Goal: Information Seeking & Learning: Learn about a topic

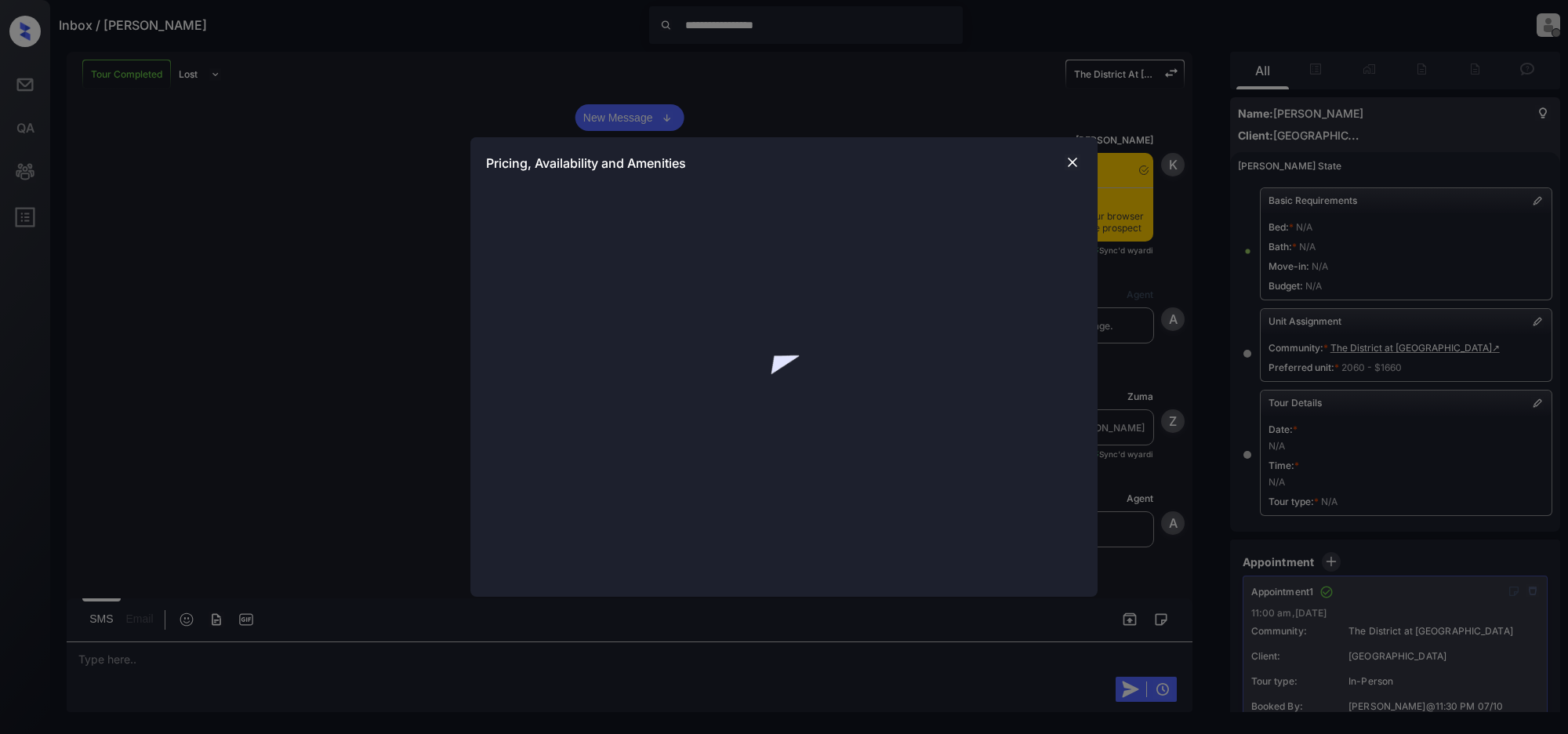
scroll to position [5871, 0]
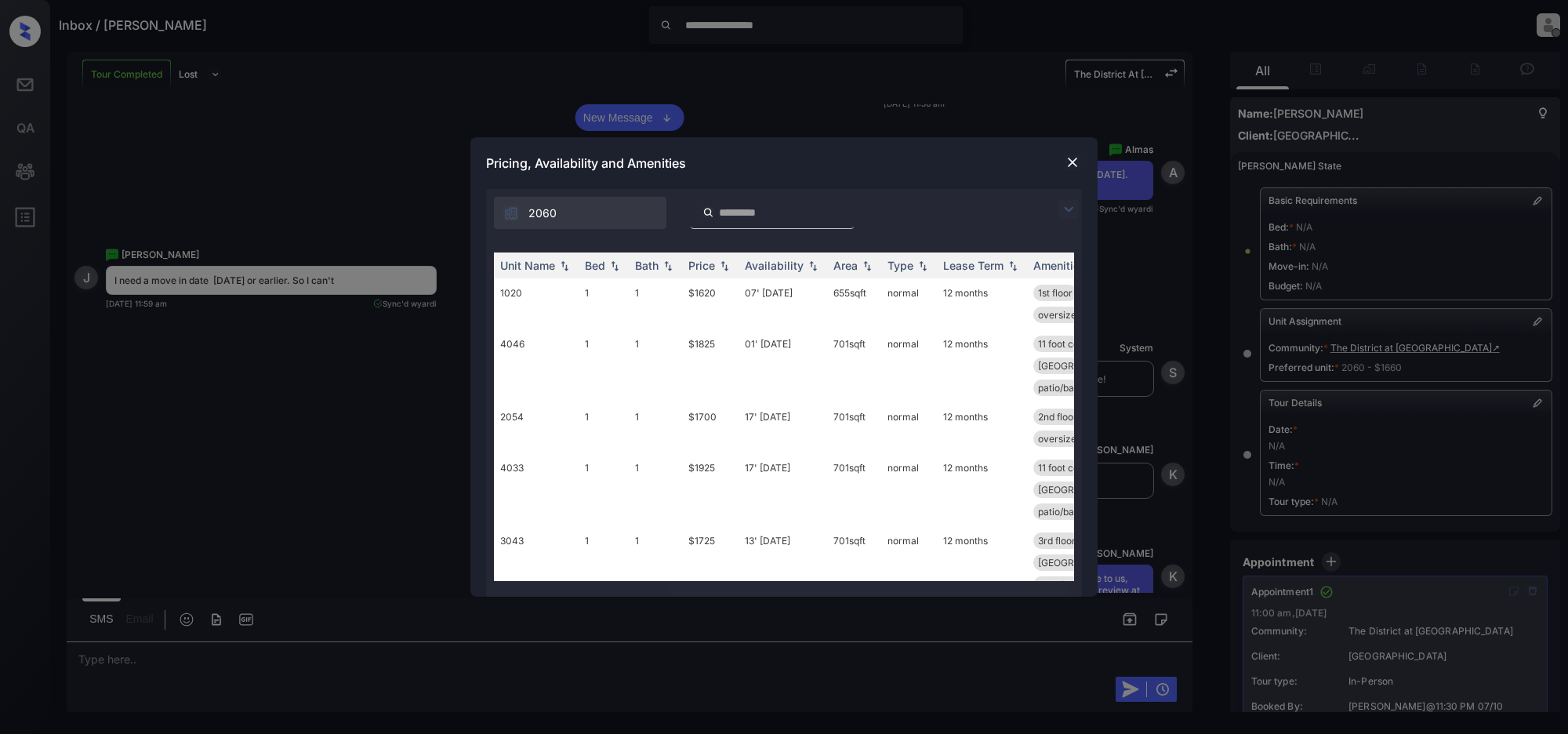
click at [1067, 161] on img at bounding box center [1073, 162] width 16 height 16
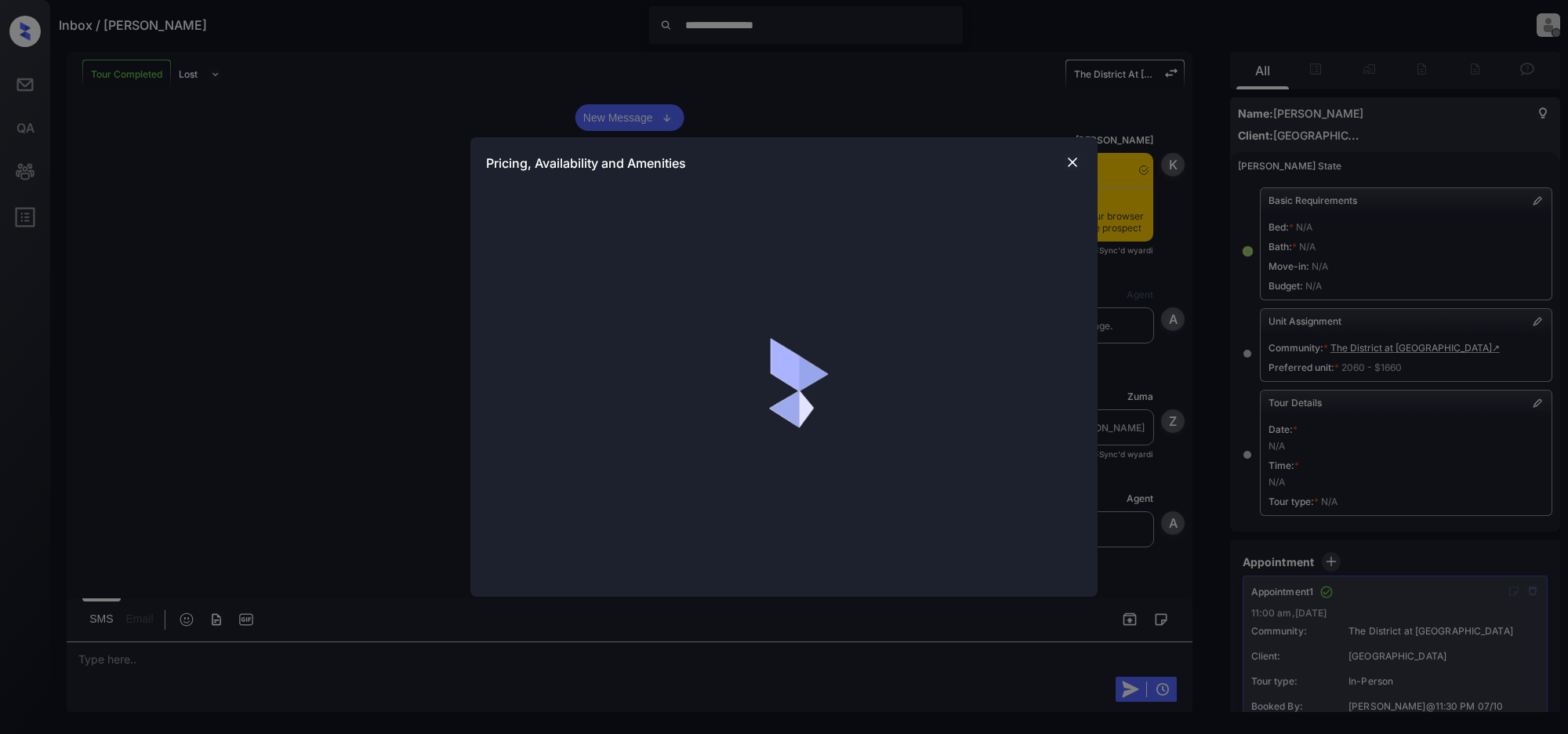
scroll to position [5840, 0]
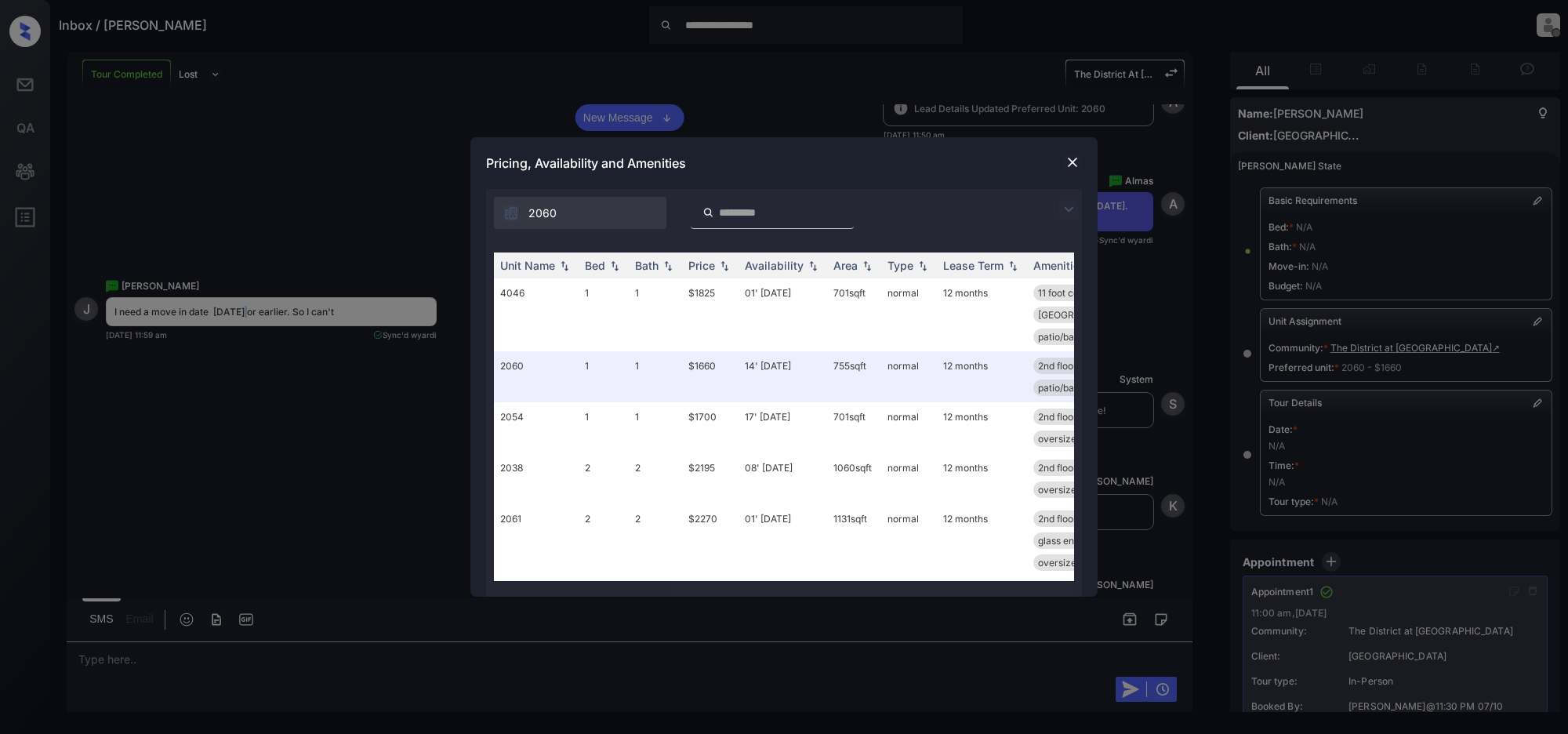
click at [1068, 206] on img at bounding box center [1068, 209] width 18 height 18
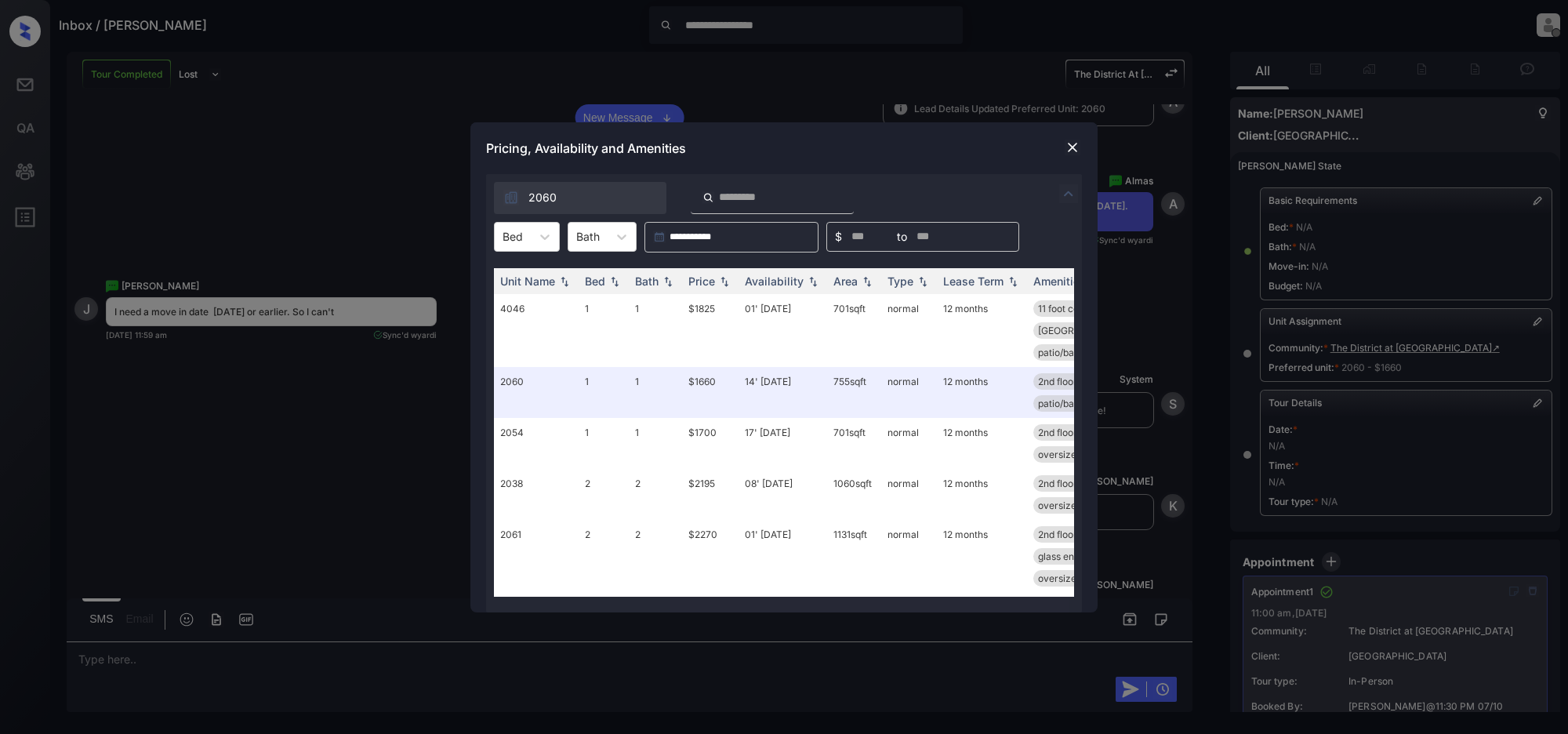
drag, startPoint x: 537, startPoint y: 229, endPoint x: 523, endPoint y: 255, distance: 29.5
click at [537, 230] on icon at bounding box center [545, 237] width 16 height 16
click at [532, 276] on div "1" at bounding box center [527, 275] width 66 height 28
click at [725, 283] on img at bounding box center [724, 281] width 16 height 11
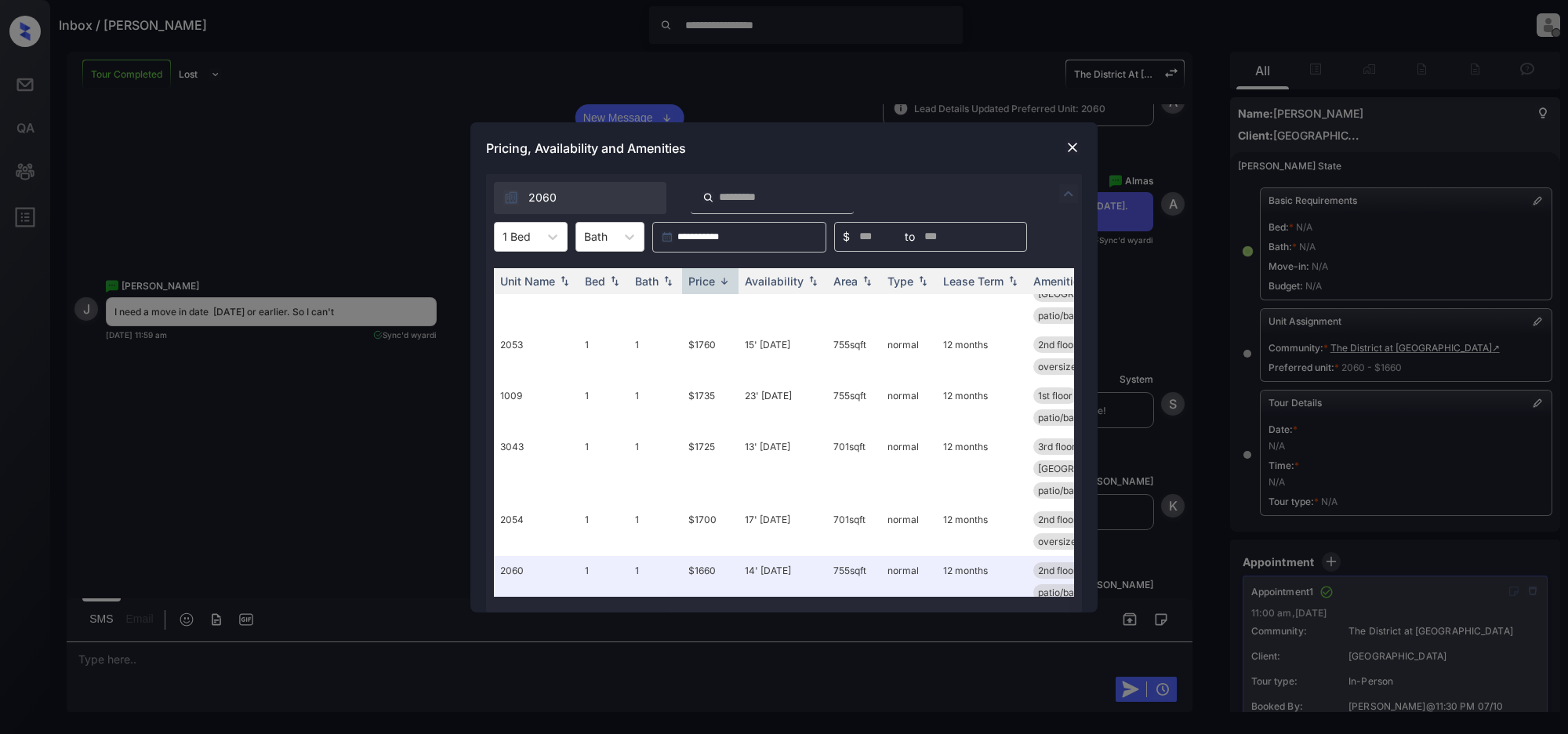
scroll to position [404, 0]
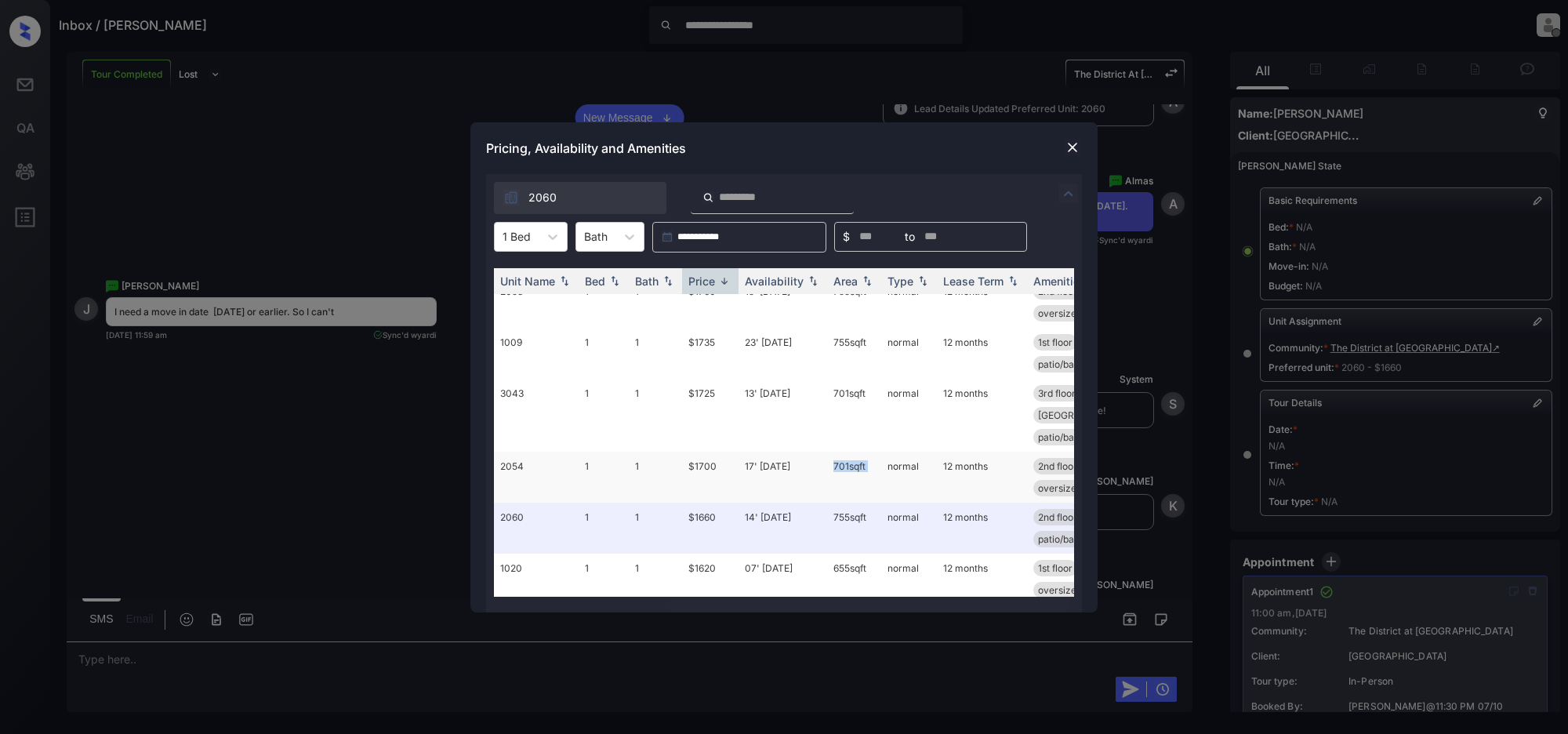
drag, startPoint x: 828, startPoint y: 436, endPoint x: 884, endPoint y: 437, distance: 56.0
click at [884, 451] on tr "2054 1 1 $1700 17' Oct 25 701 sqft normal 12 months 2nd floor glass enclosed ..…" at bounding box center [903, 477] width 819 height 51
click at [847, 468] on td "701 sqft" at bounding box center [854, 477] width 54 height 51
click at [844, 554] on td "655 sqft" at bounding box center [854, 579] width 54 height 51
drag, startPoint x: 829, startPoint y: 437, endPoint x: 931, endPoint y: 440, distance: 102.0
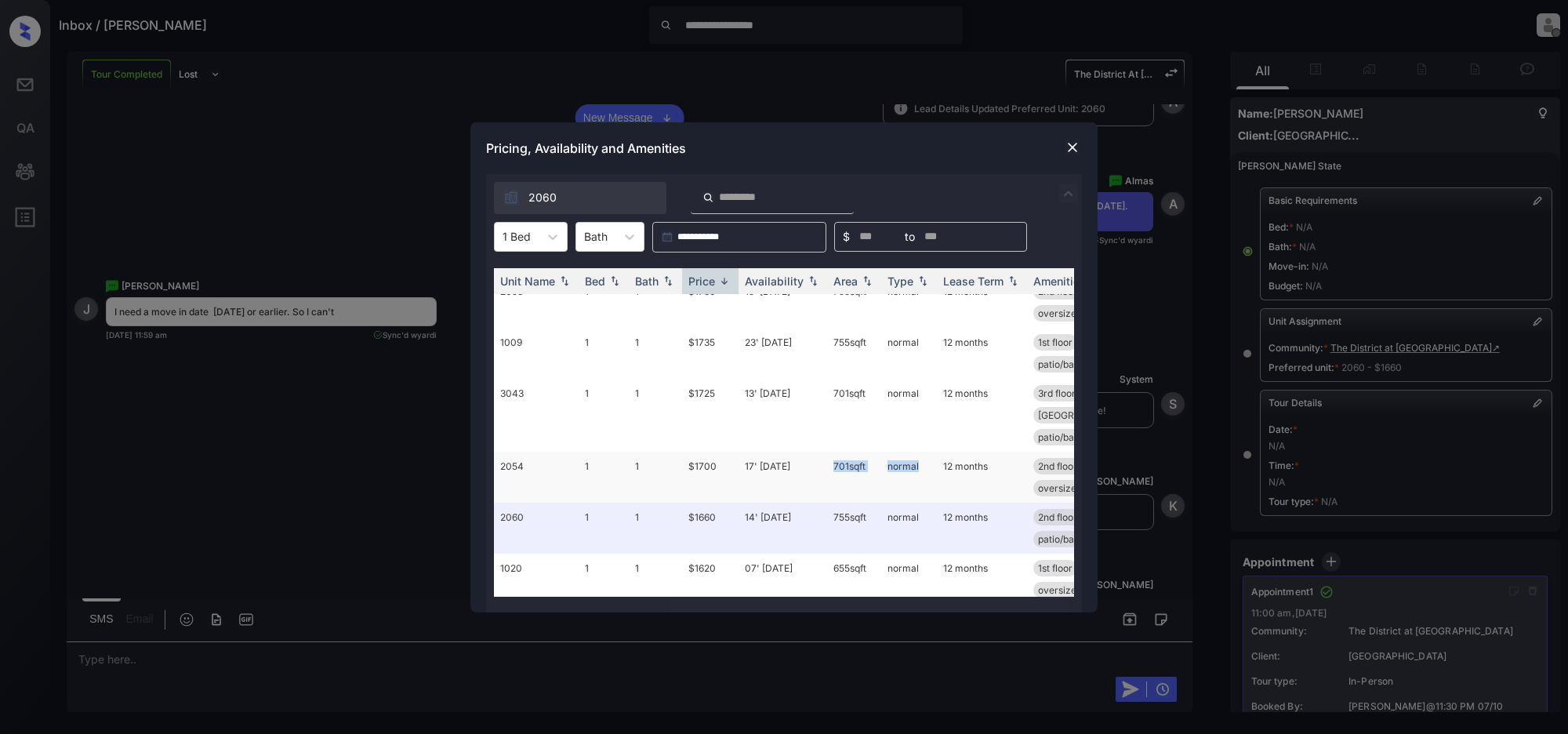
click at [931, 451] on tr "2054 1 1 $1700 17' Oct 25 701 sqft normal 12 months 2nd floor glass enclosed ..…" at bounding box center [903, 477] width 819 height 51
click at [289, 414] on div "**********" at bounding box center [784, 367] width 1568 height 734
click at [1079, 157] on div at bounding box center [1072, 148] width 18 height 20
click at [1076, 143] on img at bounding box center [1073, 148] width 16 height 16
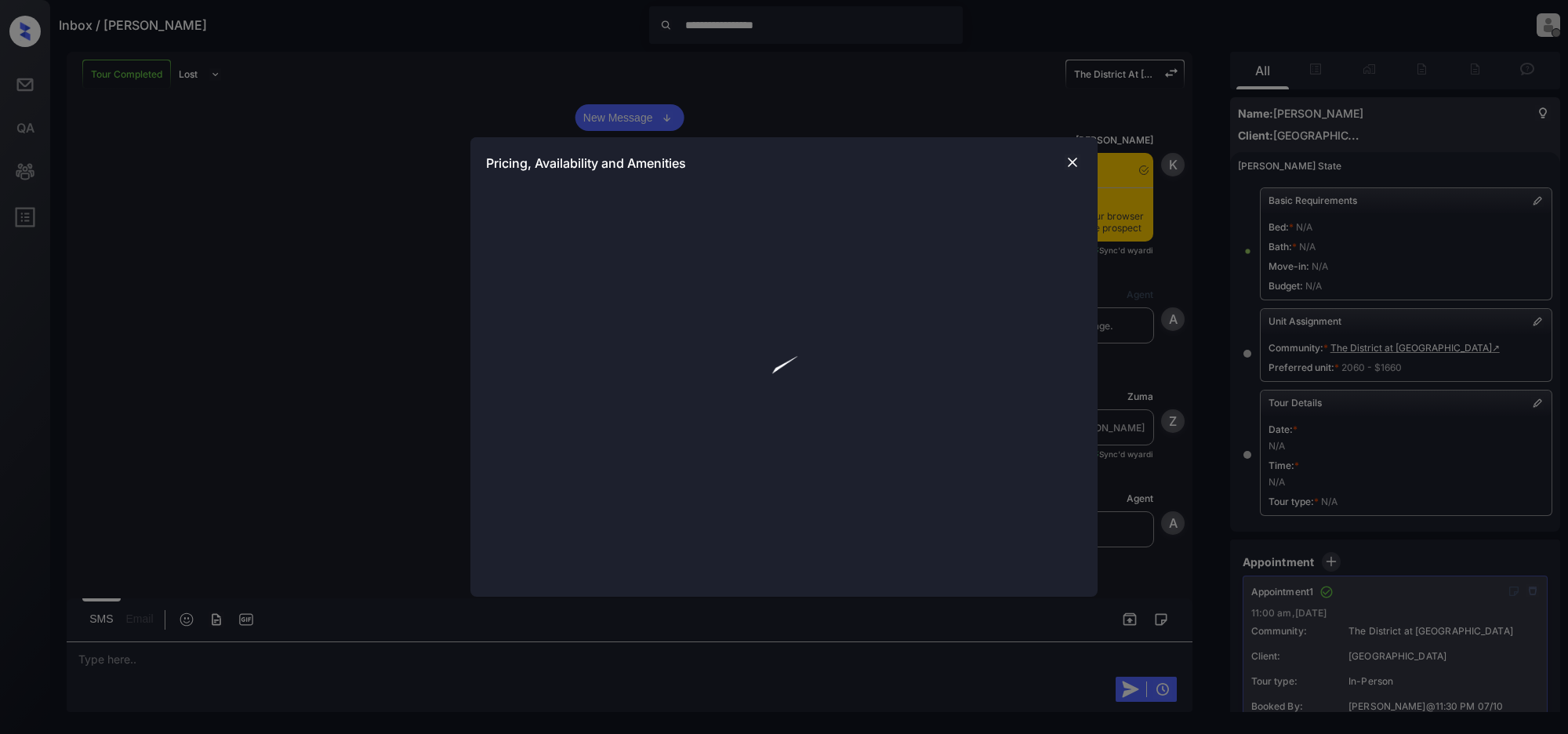
scroll to position [6560, 0]
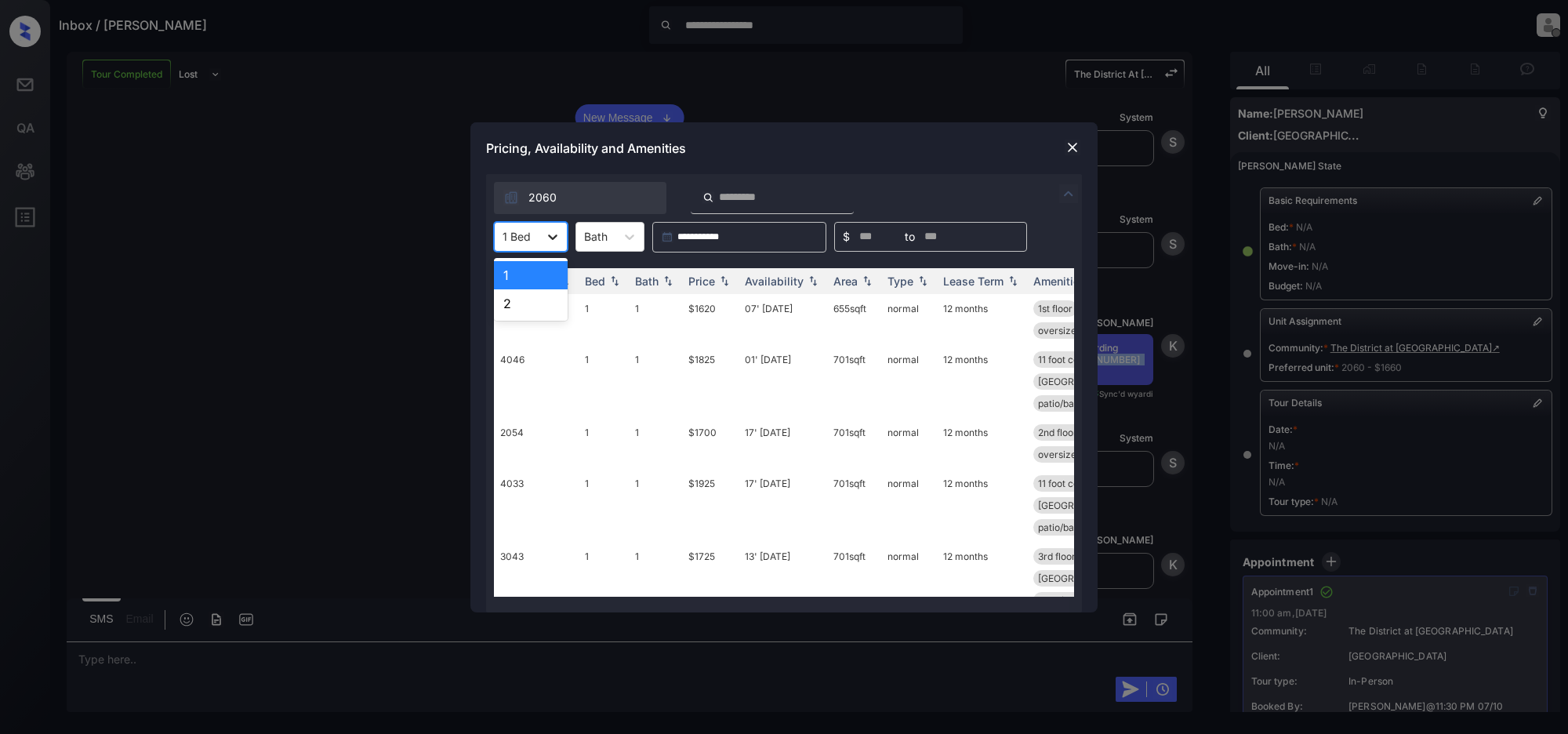
click at [549, 231] on icon at bounding box center [553, 237] width 16 height 16
click at [511, 281] on div "1" at bounding box center [531, 275] width 74 height 28
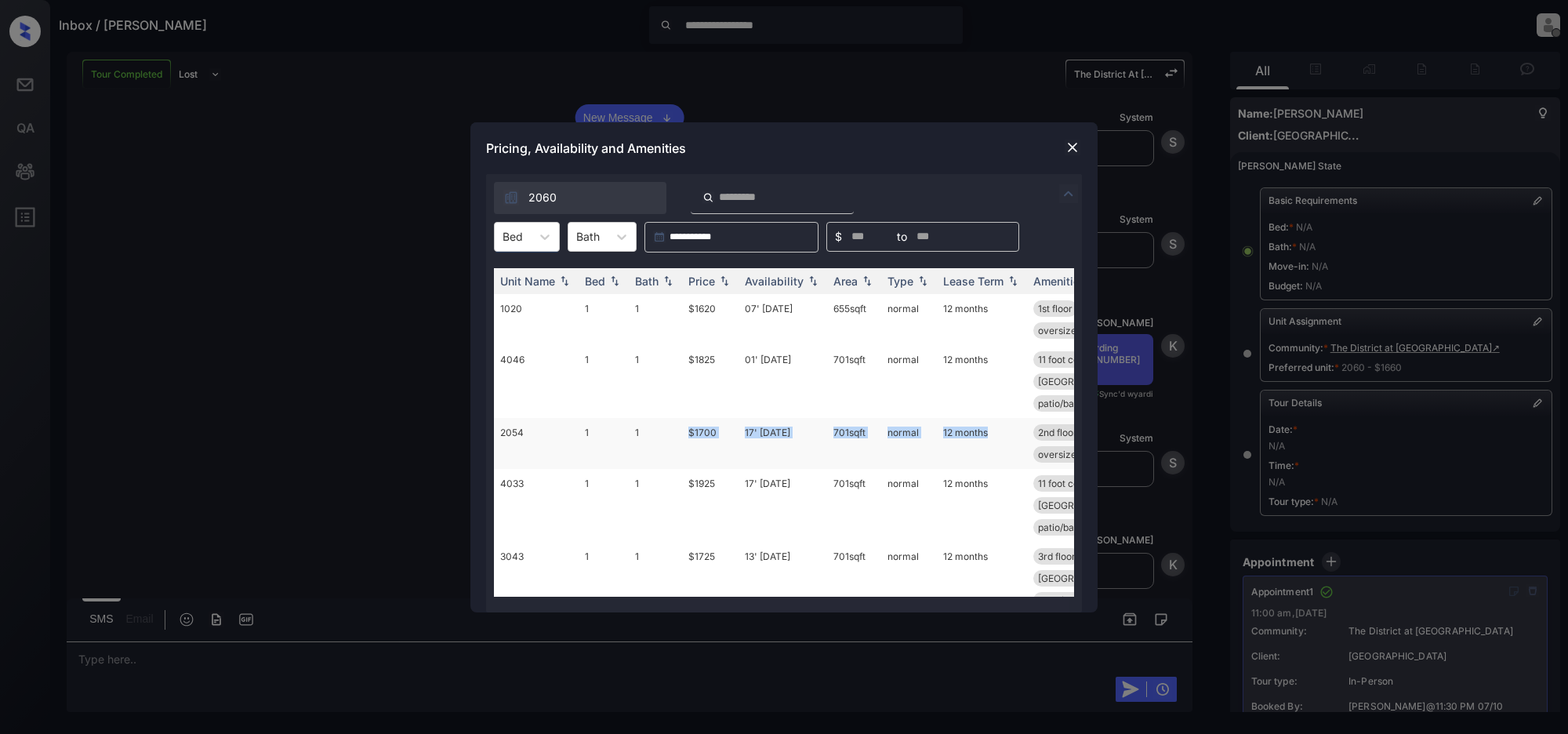
drag, startPoint x: 687, startPoint y: 429, endPoint x: 987, endPoint y: 436, distance: 300.1
click at [987, 436] on tr "2054 1 1 $1700 17' Oct 25 701 sqft normal 12 months 2nd floor glass enclosed ..…" at bounding box center [903, 443] width 819 height 51
click at [284, 216] on div "**********" at bounding box center [784, 367] width 1568 height 734
drag, startPoint x: 1075, startPoint y: 134, endPoint x: 1088, endPoint y: 165, distance: 33.6
click at [1075, 136] on div "Pricing, Availability and Amenities" at bounding box center [784, 148] width 628 height 52
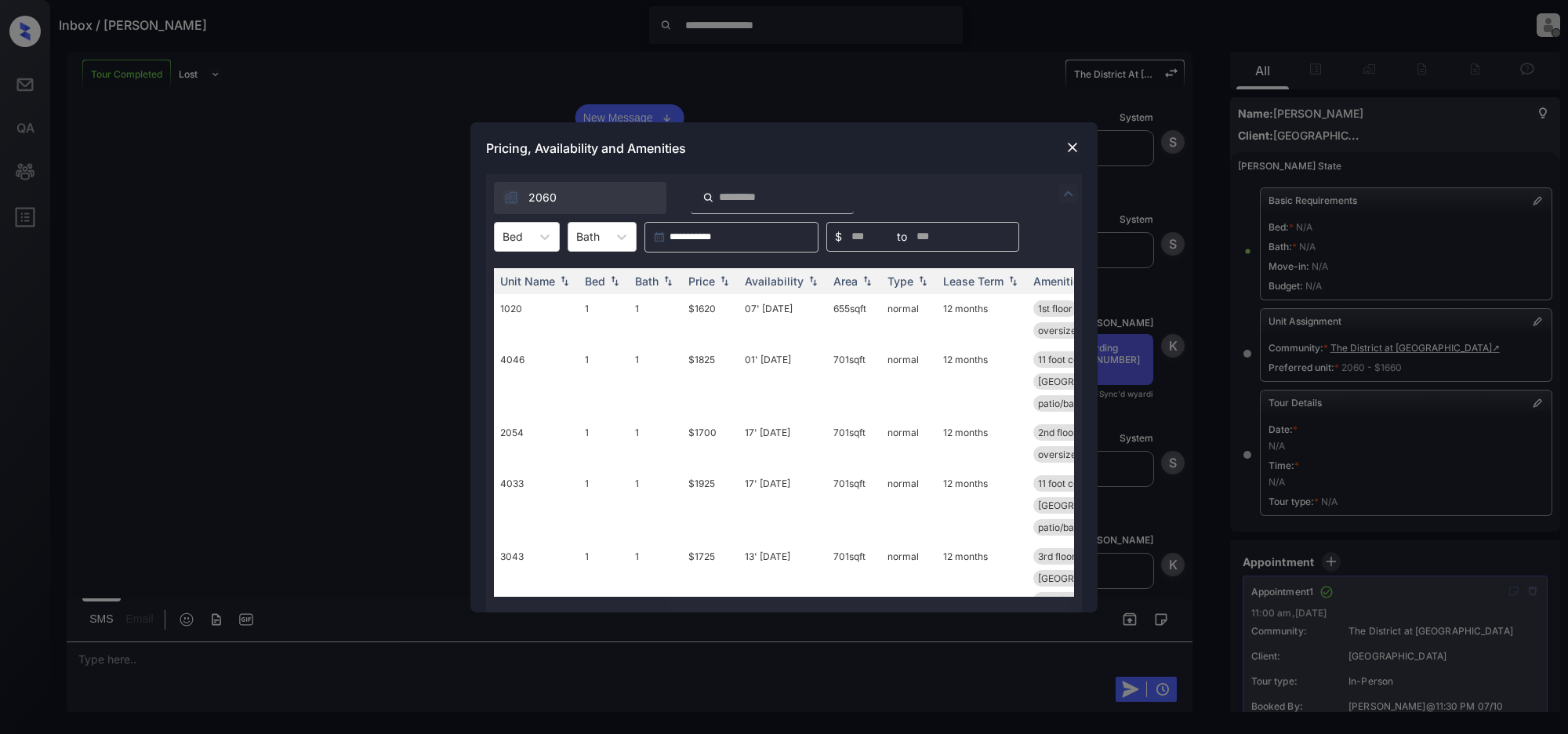
click at [1068, 140] on img at bounding box center [1073, 148] width 16 height 16
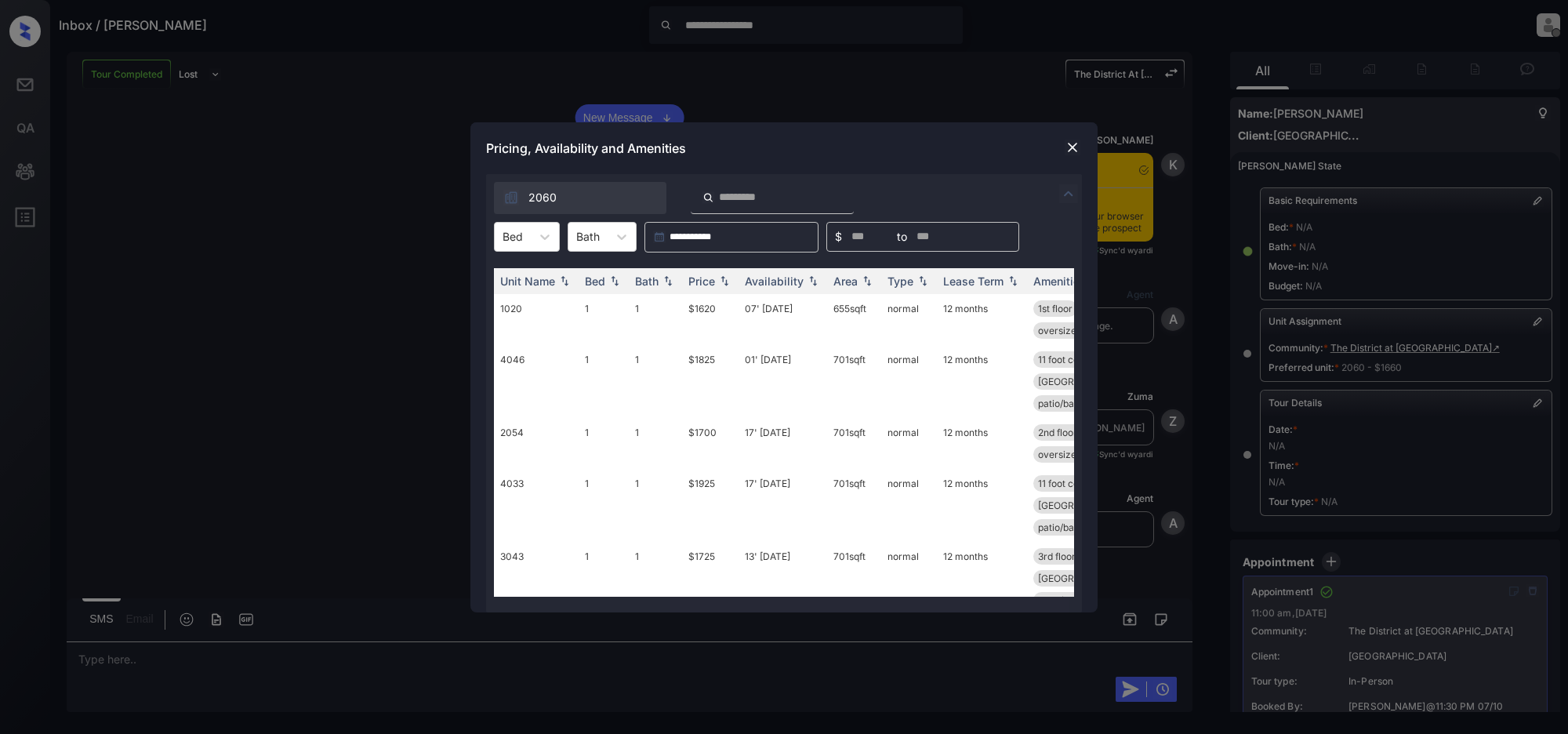
scroll to position [5980, 0]
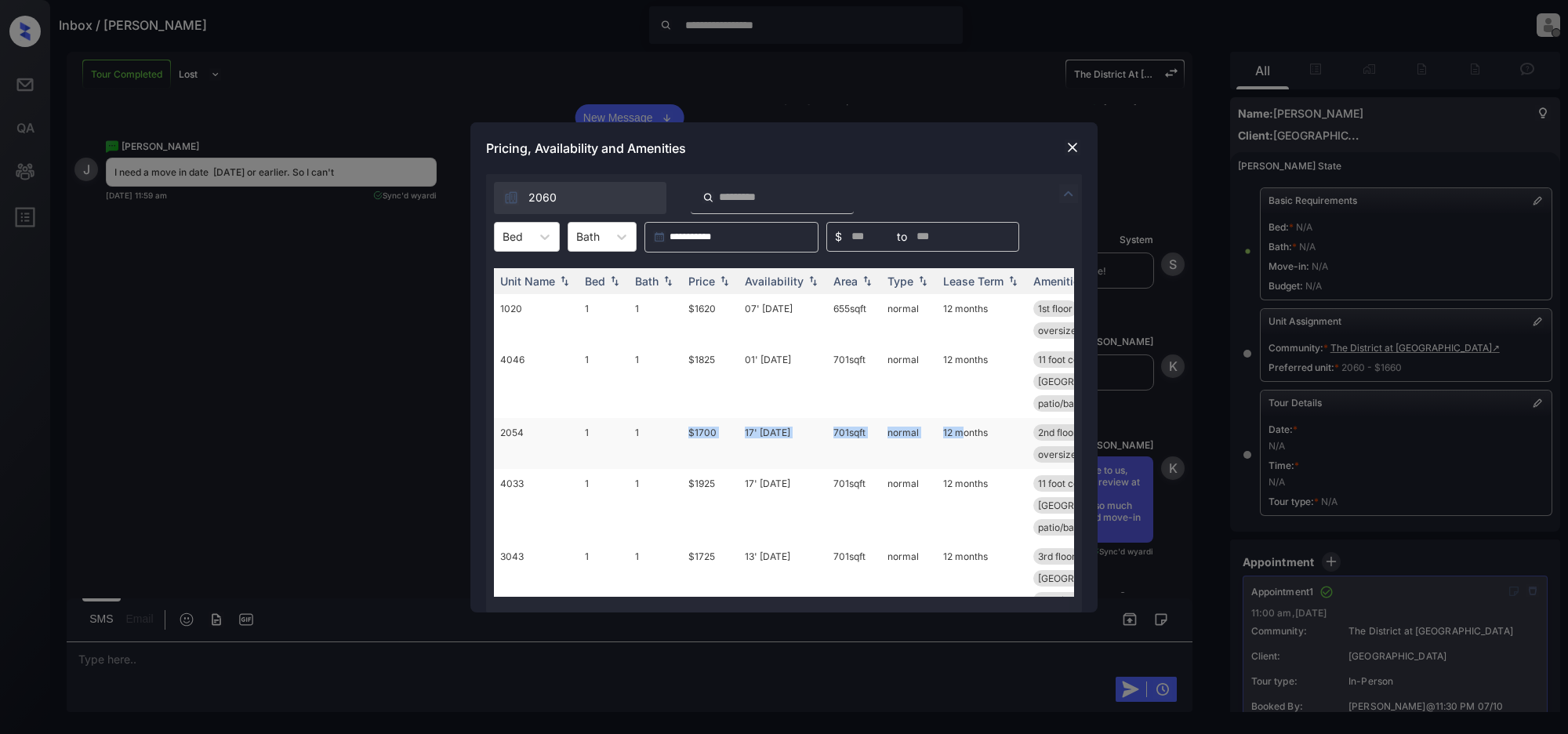
drag, startPoint x: 694, startPoint y: 428, endPoint x: 965, endPoint y: 423, distance: 271.0
click at [965, 423] on tr "2054 1 1 $1700 17' [DATE] 701 sqft normal 12 months 2nd floor glass enclosed ..…" at bounding box center [903, 443] width 819 height 51
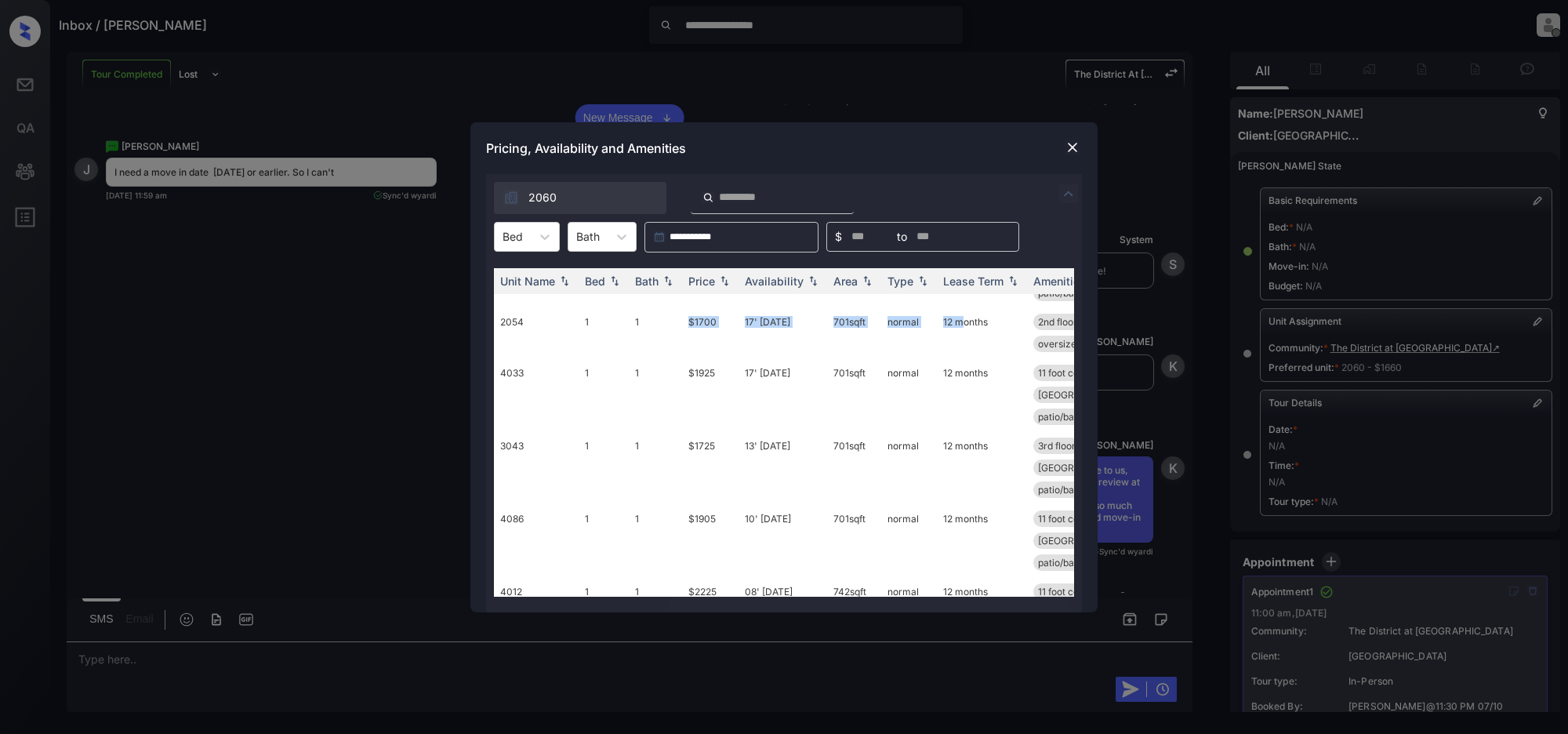
scroll to position [0, 0]
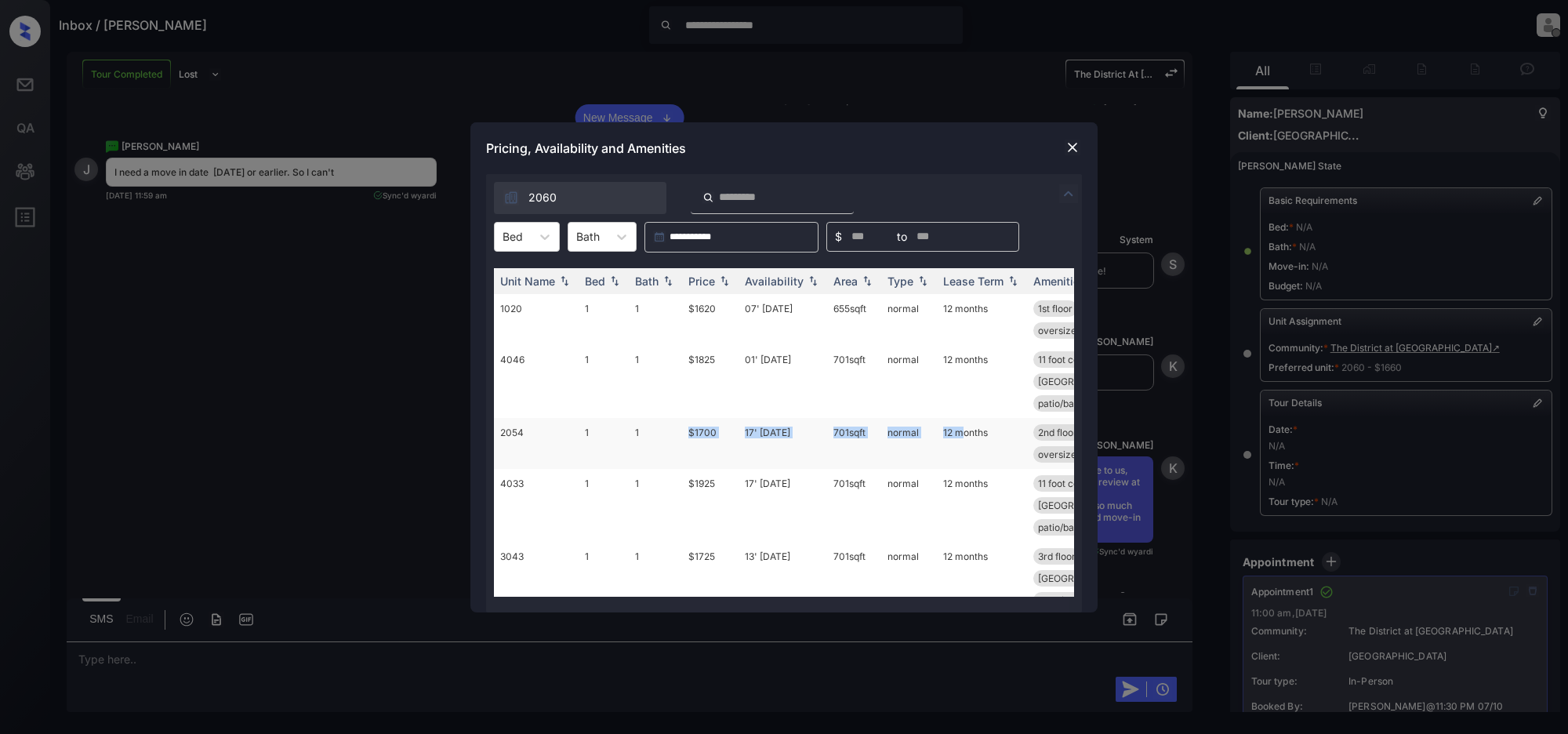
click at [755, 451] on td "17' Oct 25" at bounding box center [782, 443] width 89 height 51
click at [702, 432] on td "$1700" at bounding box center [710, 443] width 56 height 51
click at [194, 359] on div "**********" at bounding box center [784, 367] width 1568 height 734
click at [1375, 349] on div "**********" at bounding box center [784, 367] width 1568 height 734
click at [1072, 145] on img at bounding box center [1073, 148] width 16 height 16
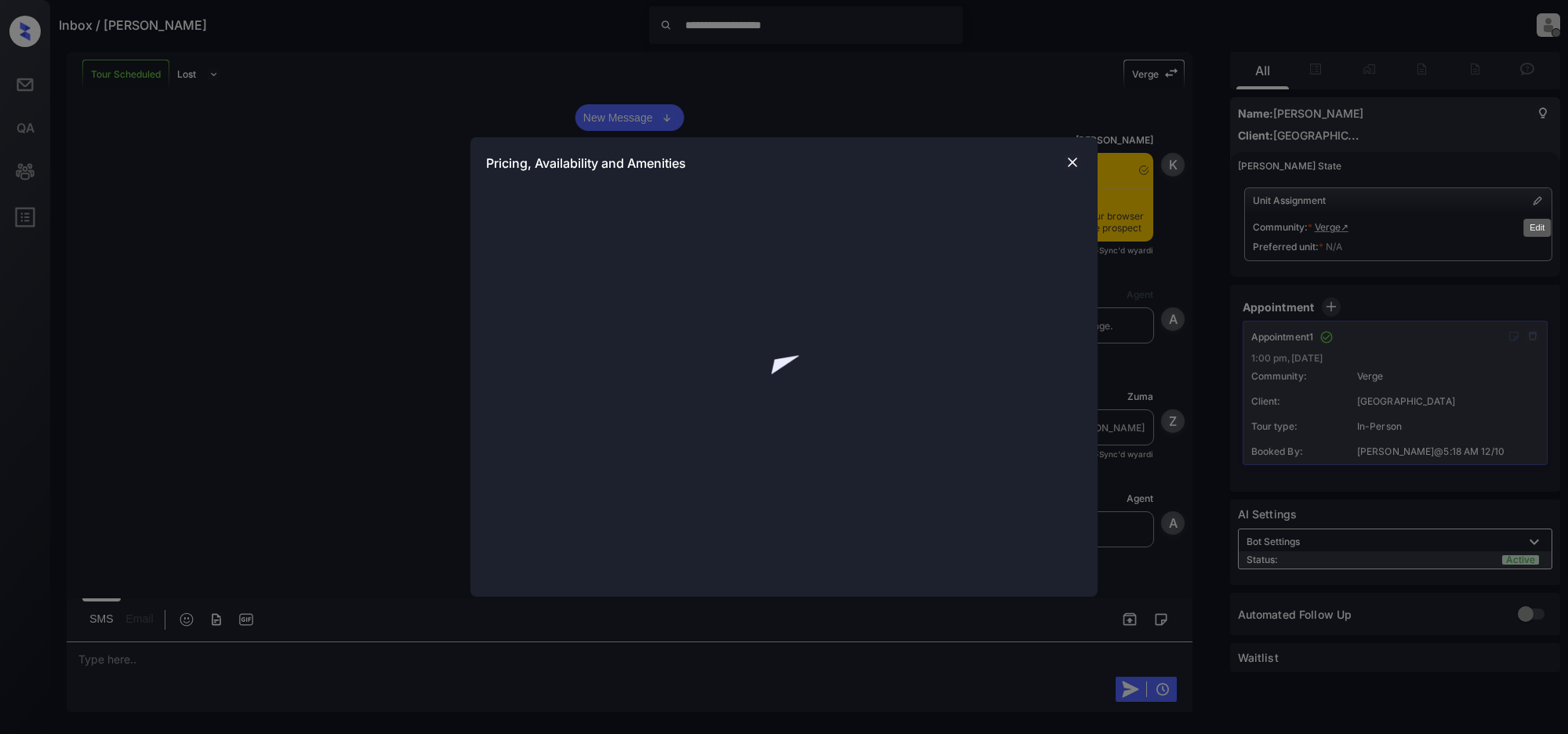
scroll to position [561, 0]
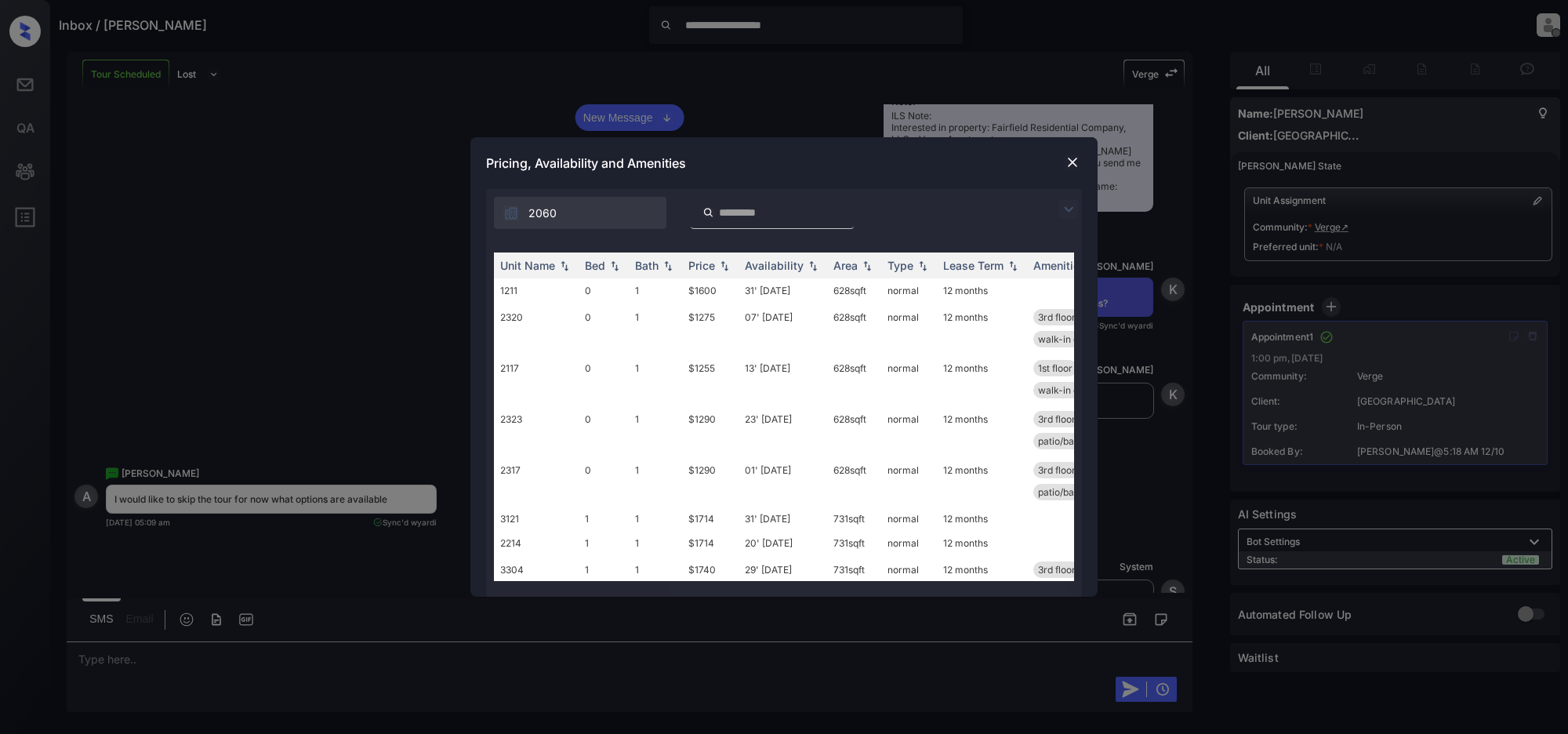
click at [1071, 161] on img at bounding box center [1073, 162] width 16 height 16
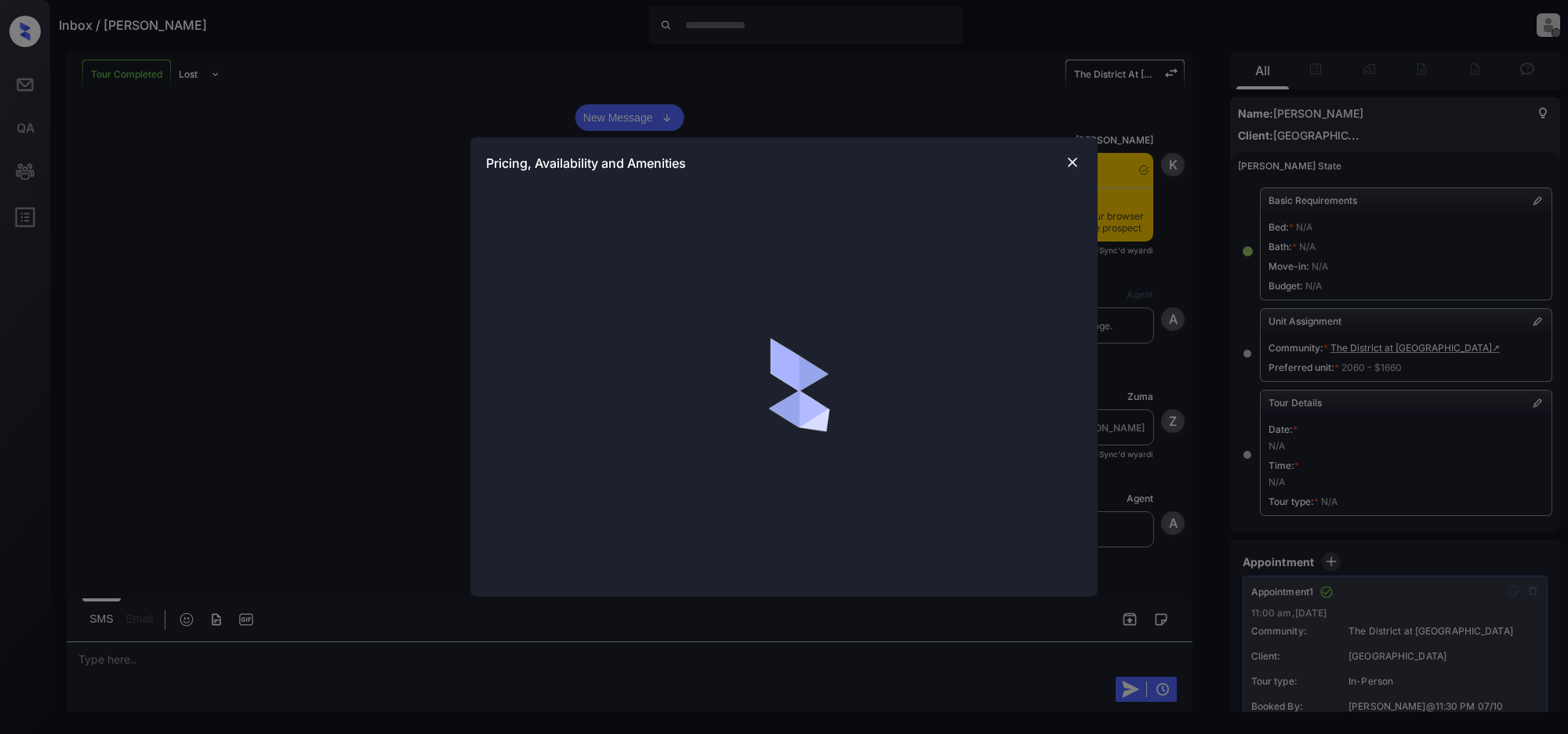
scroll to position [6560, 0]
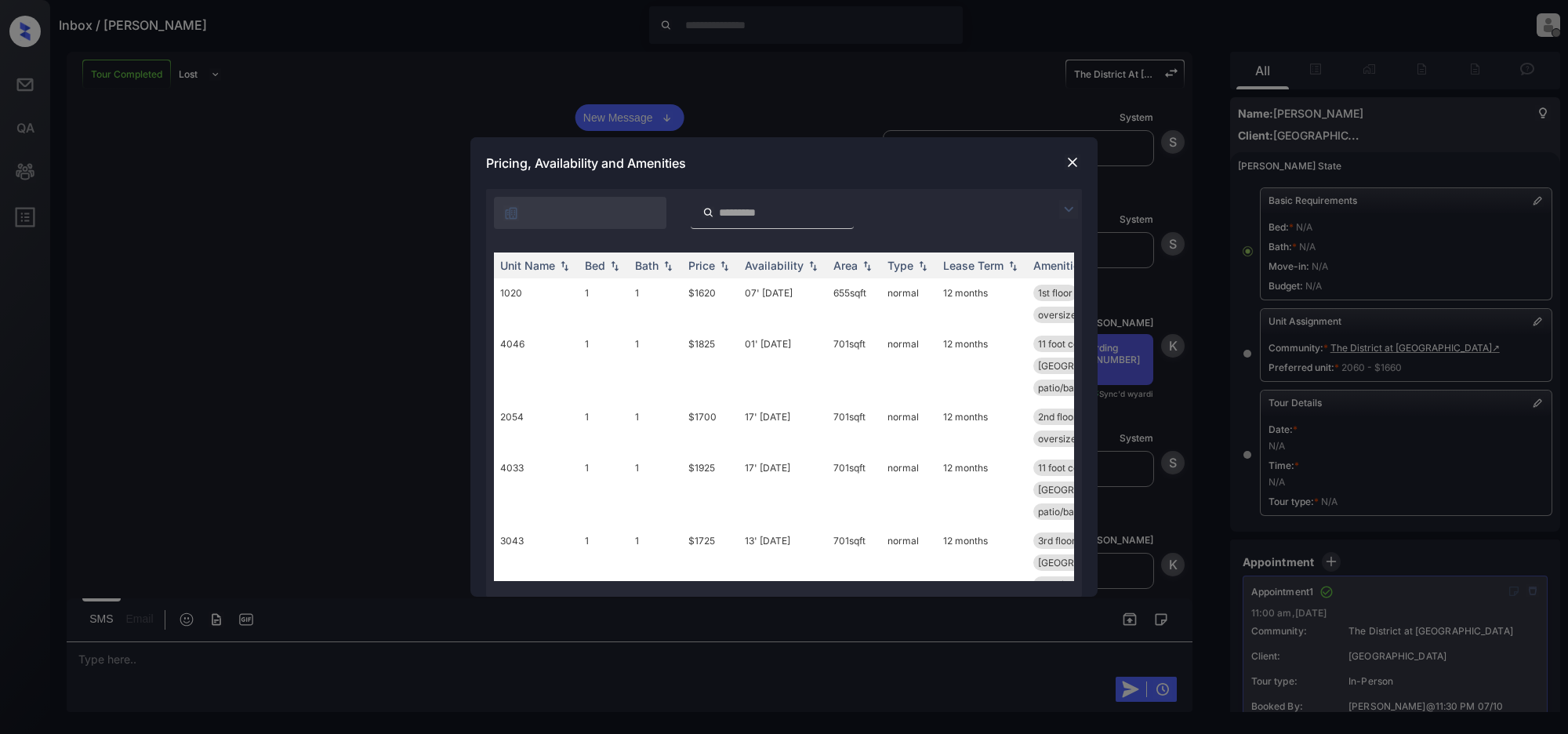
click at [1076, 165] on img at bounding box center [1073, 162] width 16 height 16
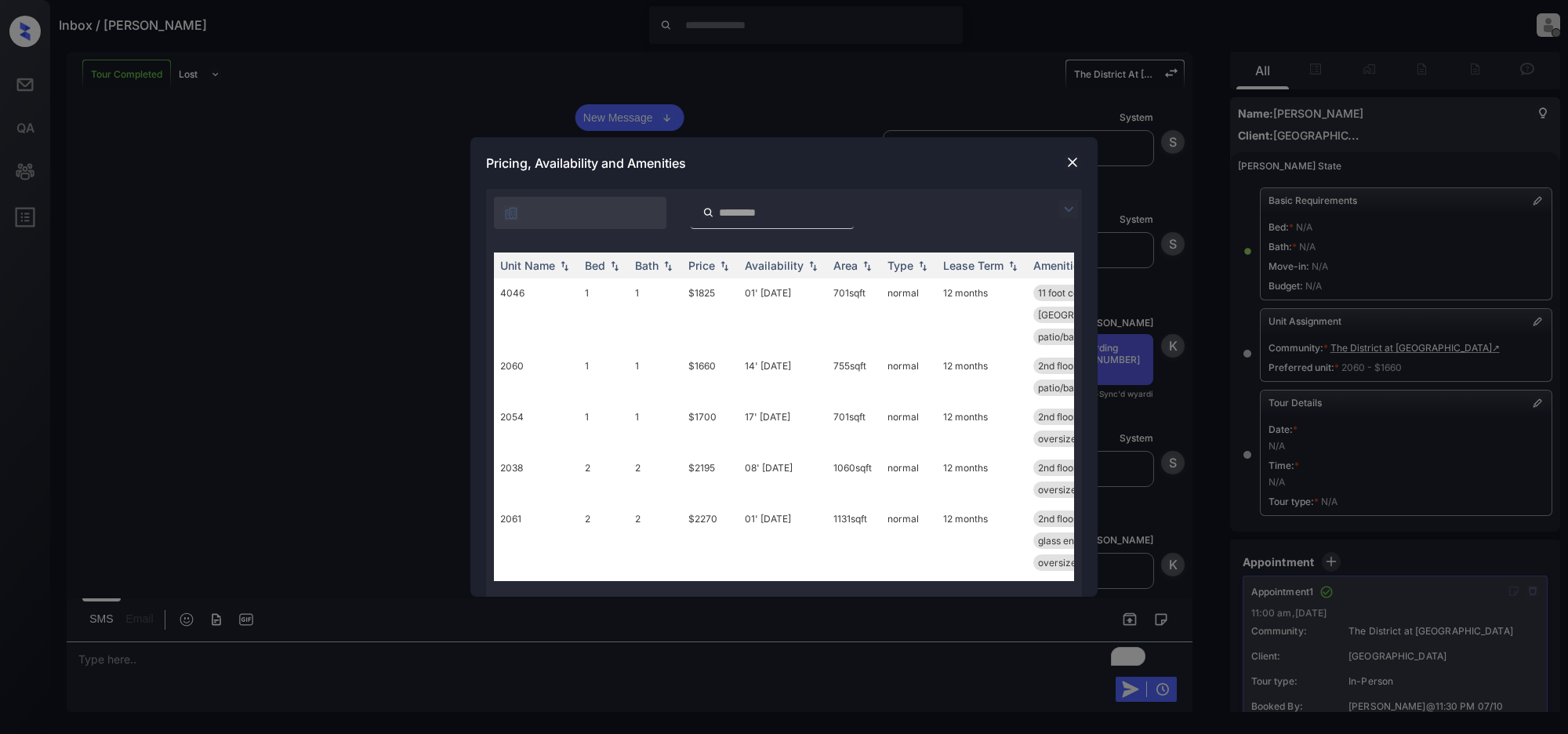
click at [1070, 163] on img at bounding box center [1073, 162] width 16 height 16
